Goal: Information Seeking & Learning: Find specific fact

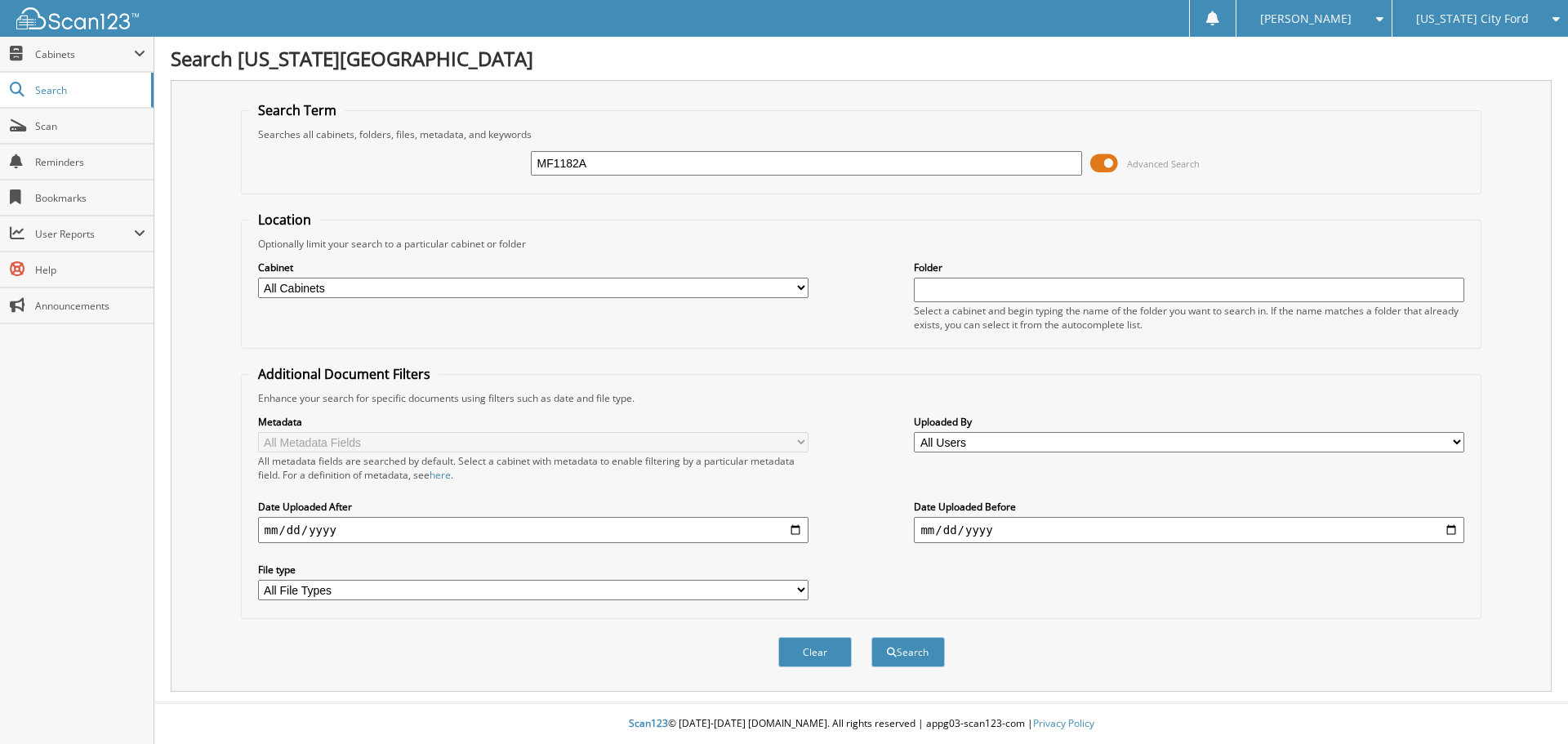
type input "MF1182A"
click at [871, 637] on button "Search" at bounding box center [908, 652] width 74 height 30
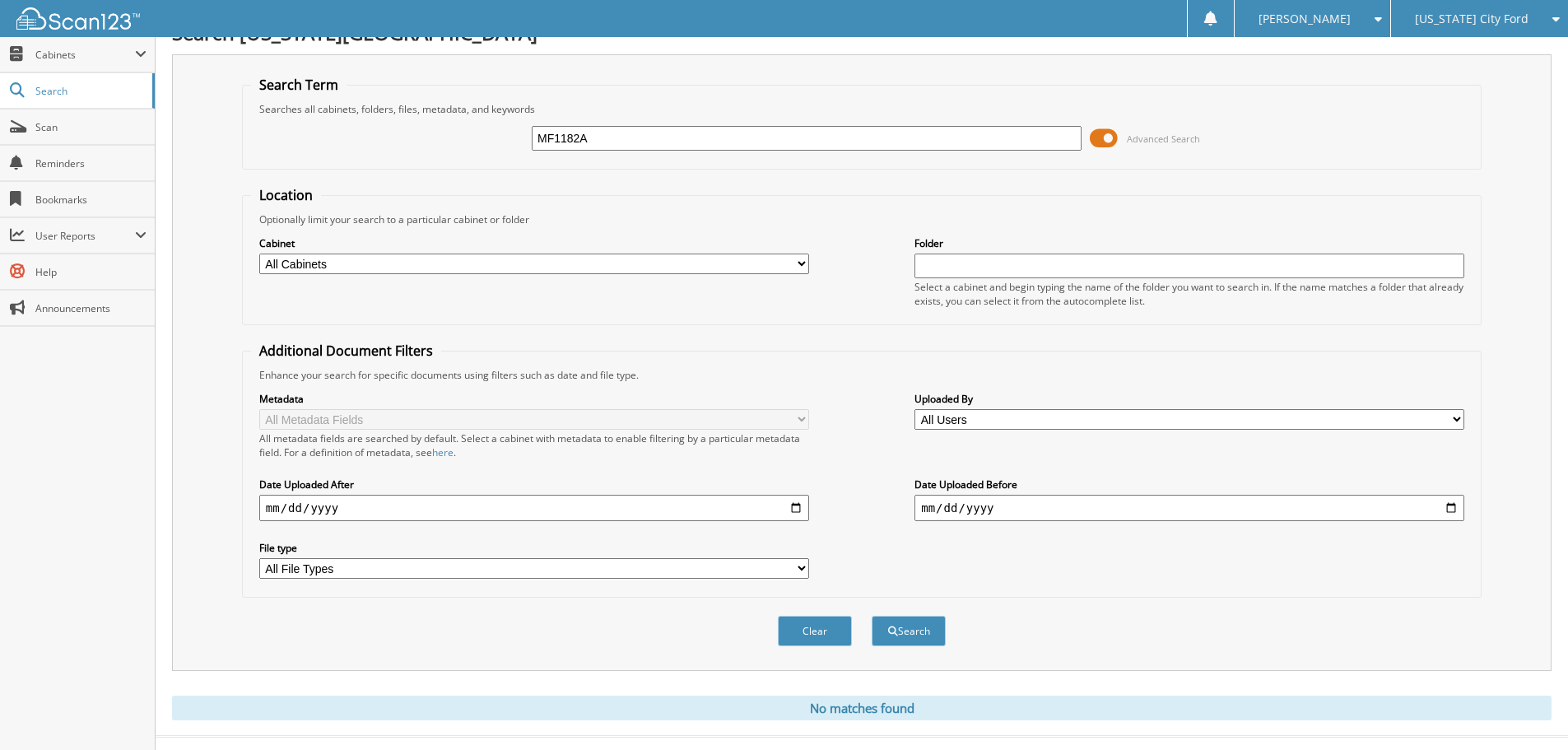
scroll to position [56, 0]
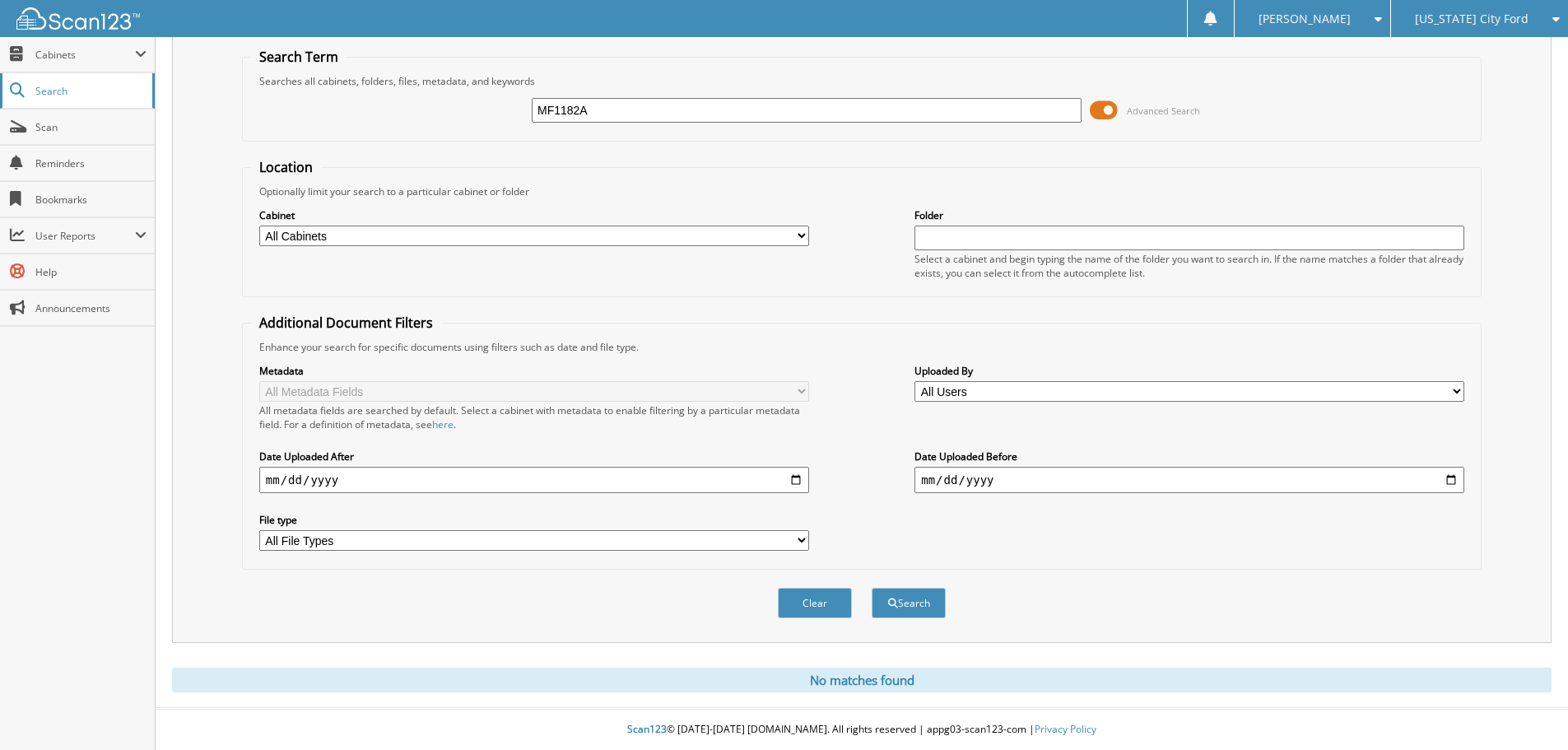
click at [52, 91] on span "Search" at bounding box center [89, 91] width 108 height 14
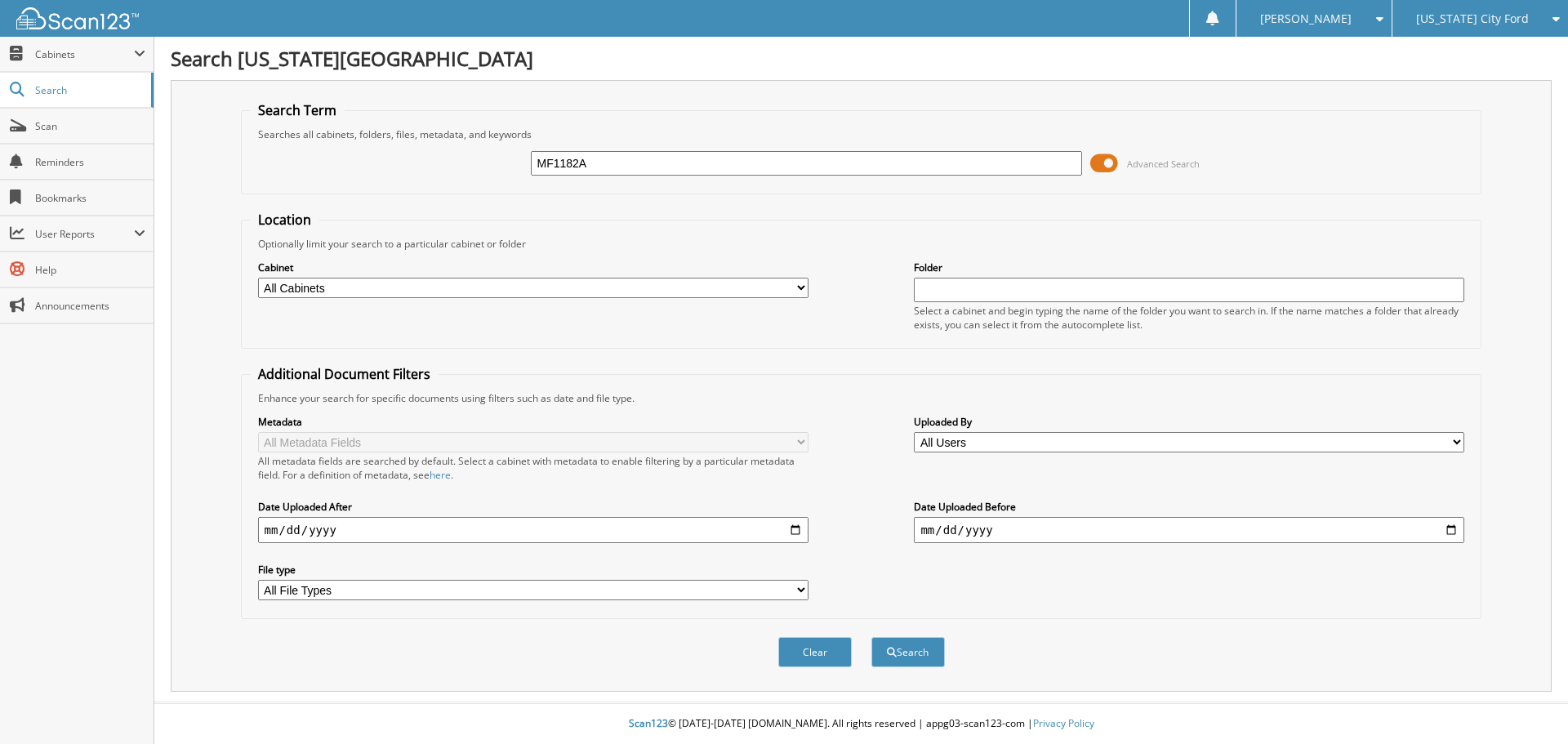
type input "MF1182A"
click at [871, 637] on button "Search" at bounding box center [908, 652] width 74 height 30
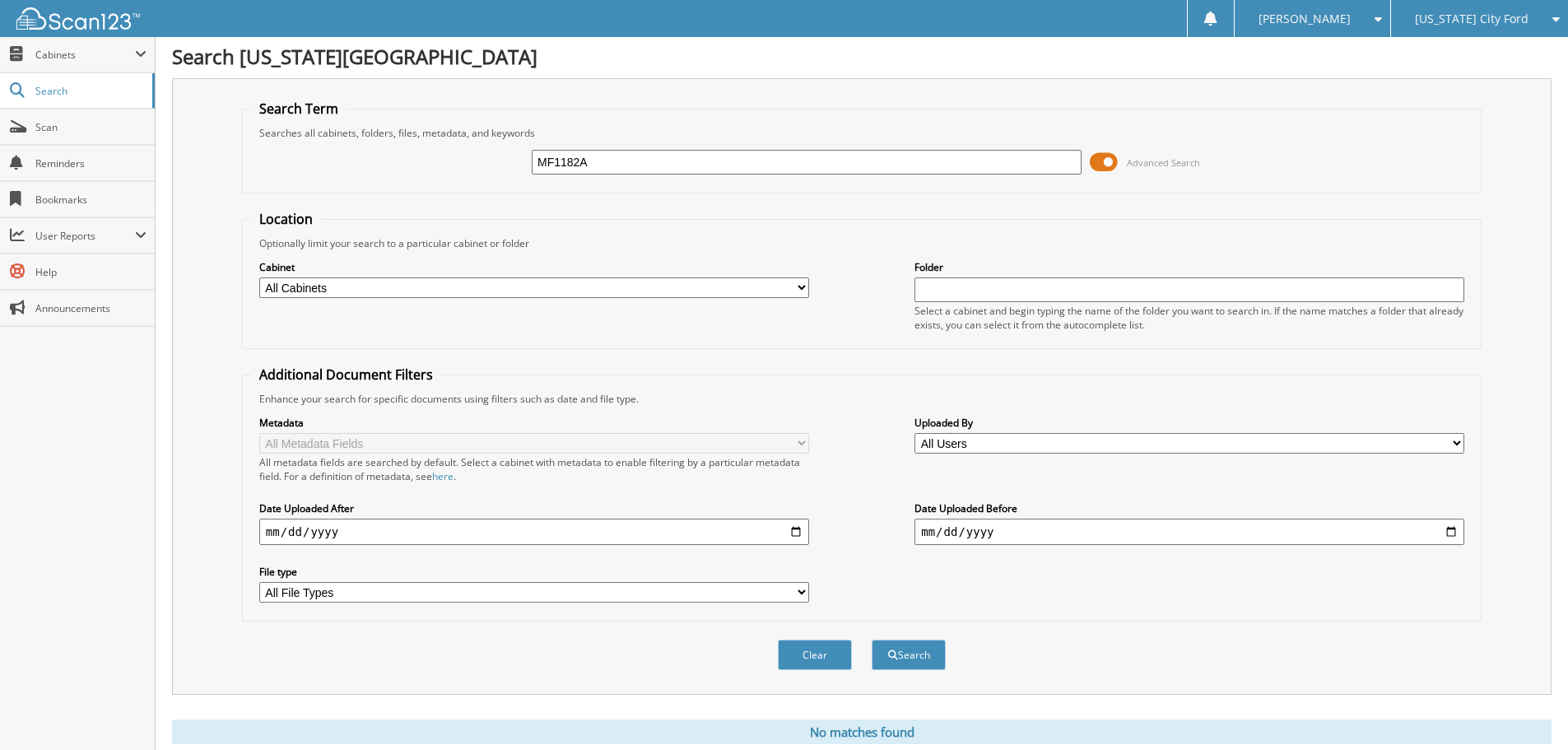
scroll to position [56, 0]
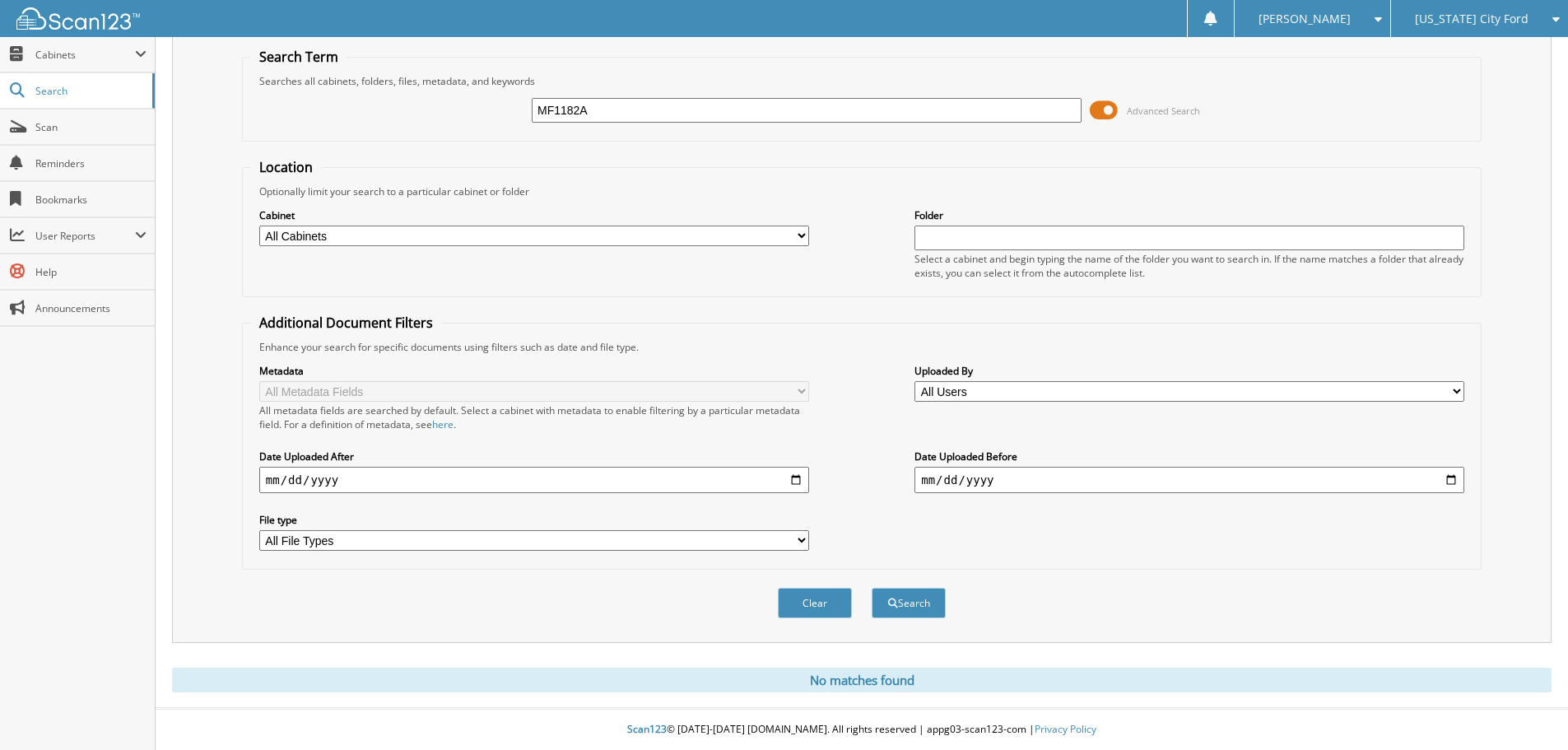
drag, startPoint x: 1478, startPoint y: 21, endPoint x: 1435, endPoint y: 276, distance: 258.6
click at [1478, 21] on span "[US_STATE] City Ford" at bounding box center [1472, 19] width 114 height 10
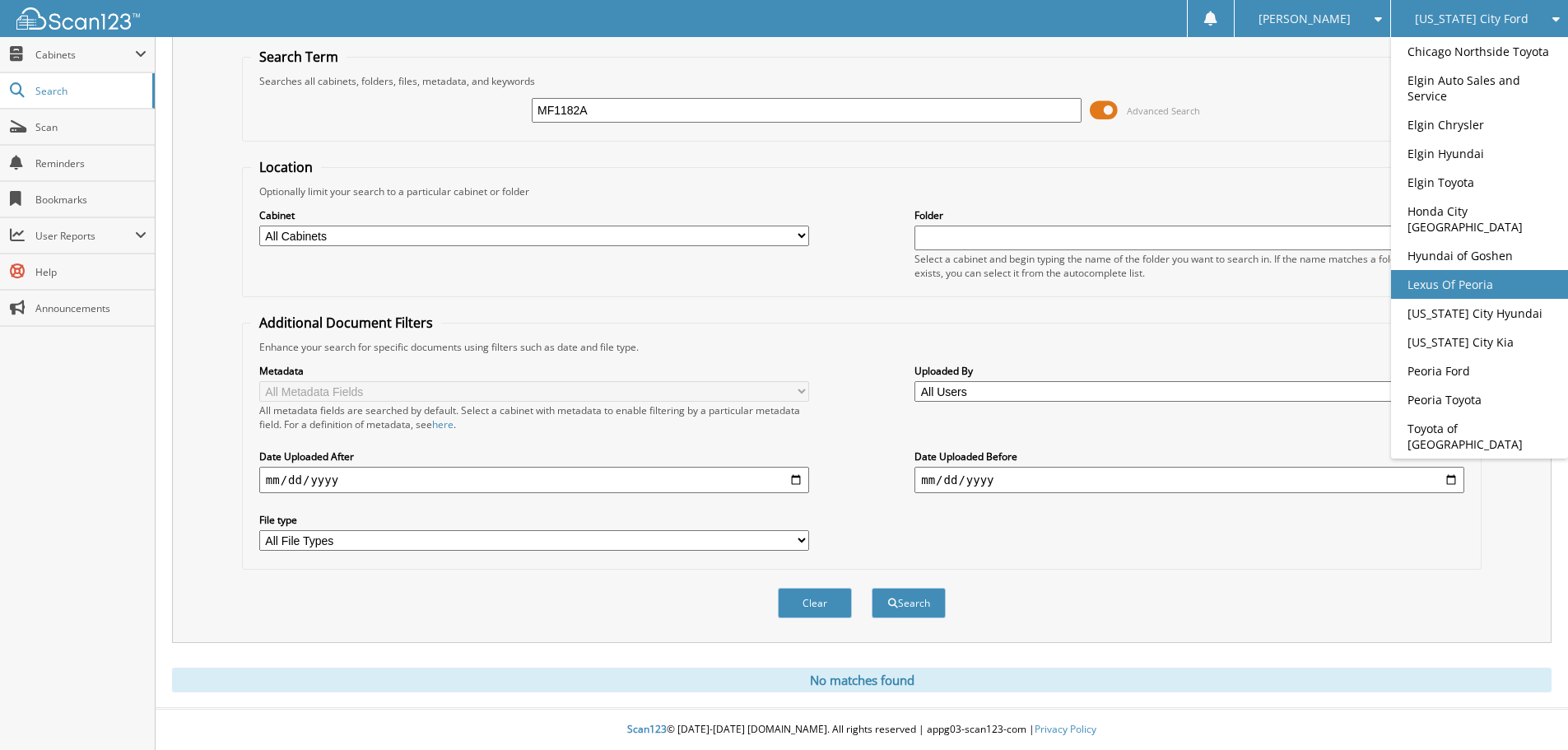
click at [1431, 285] on link "Lexus Of Peoria" at bounding box center [1479, 284] width 177 height 29
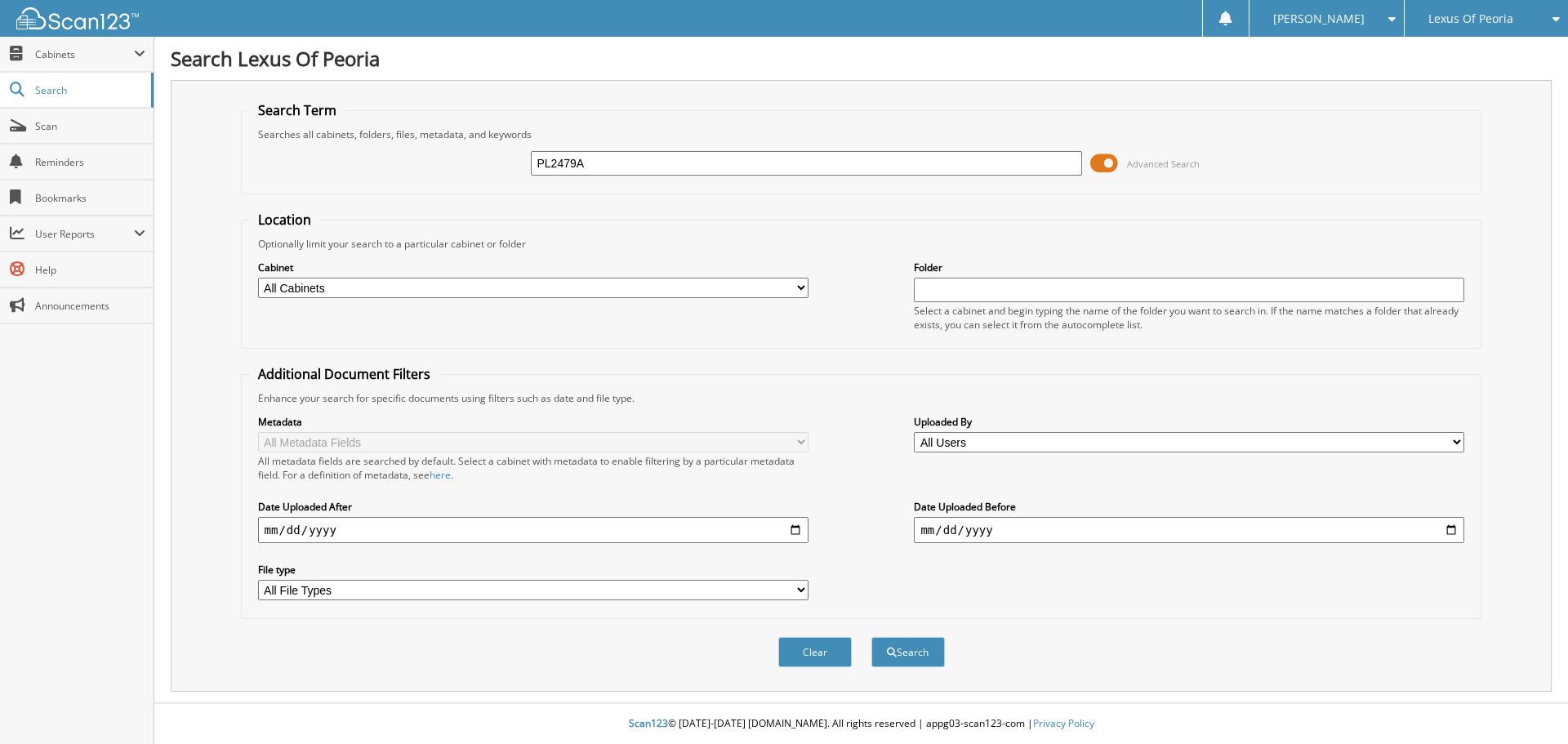
type input "PL2479A"
click at [871, 637] on button "Search" at bounding box center [908, 652] width 74 height 30
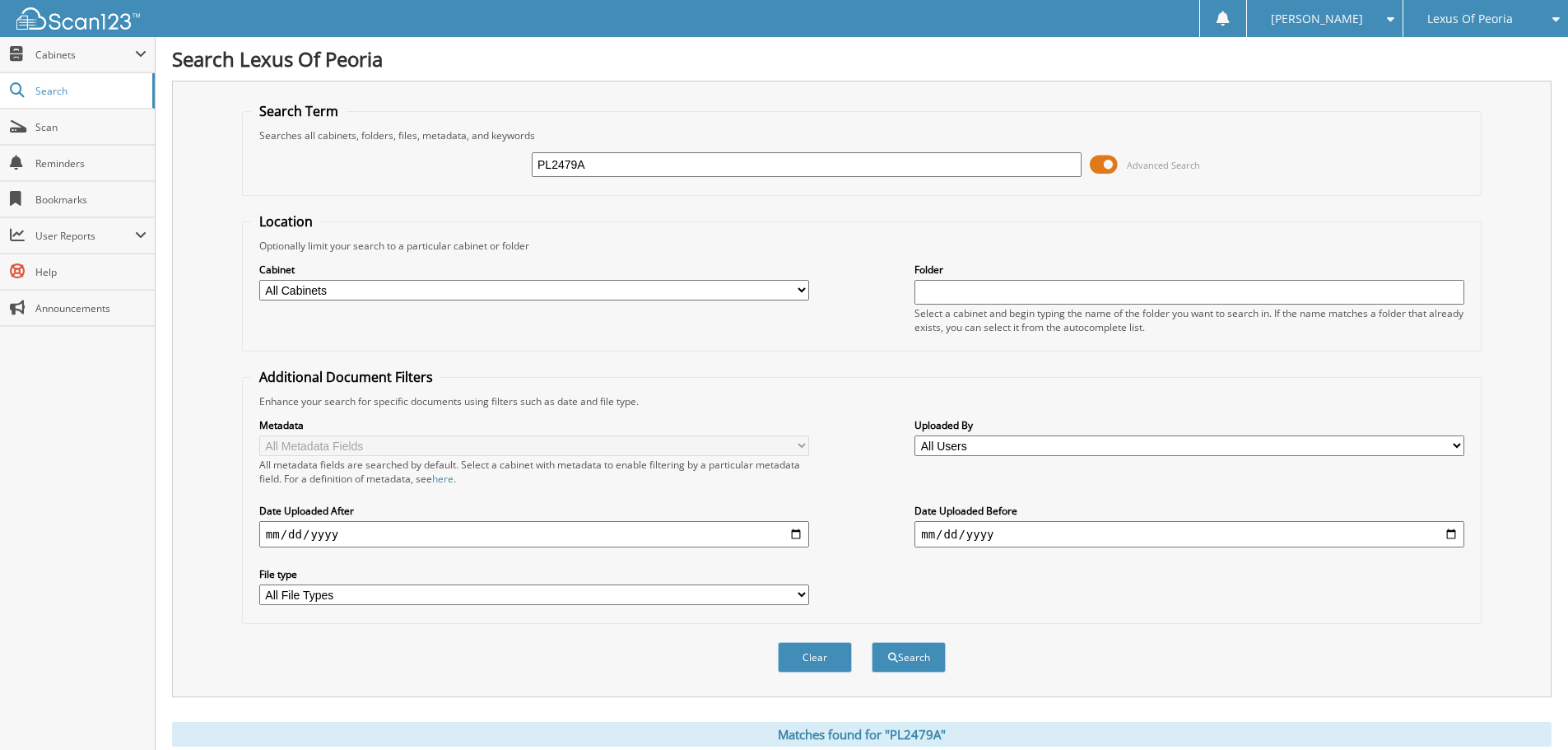
drag, startPoint x: 597, startPoint y: 162, endPoint x: 485, endPoint y: 170, distance: 112.3
click at [485, 170] on div "PL2479A Advanced Search" at bounding box center [862, 165] width 1221 height 44
type input "PL2591"
click at [872, 642] on button "Search" at bounding box center [909, 657] width 74 height 31
drag, startPoint x: 551, startPoint y: 172, endPoint x: 464, endPoint y: 169, distance: 87.1
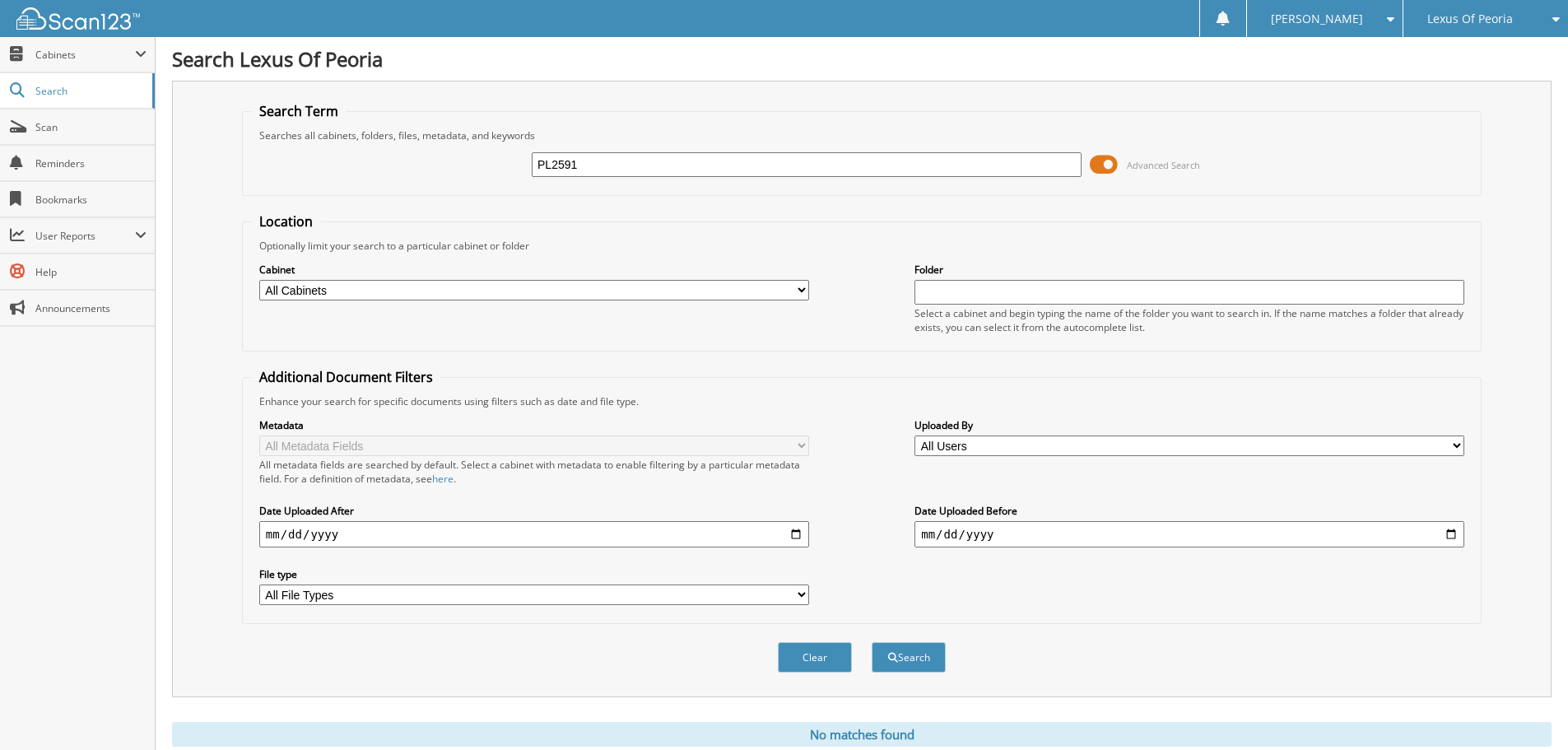
click at [464, 169] on div "PL2591 Advanced Search" at bounding box center [862, 165] width 1221 height 44
type input "PL2526"
click at [872, 642] on button "Search" at bounding box center [909, 657] width 74 height 31
